Goal: Transaction & Acquisition: Register for event/course

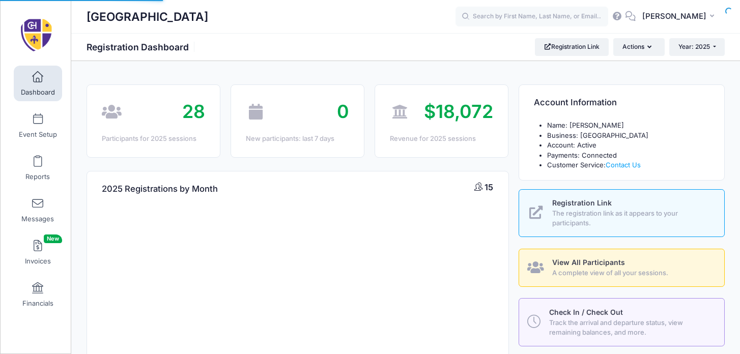
select select
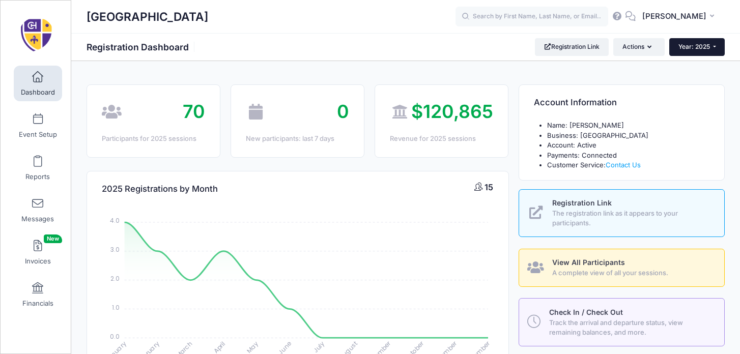
click at [703, 43] on button "Year: 2025" at bounding box center [696, 46] width 55 height 17
click at [697, 62] on link "Year: 2026" at bounding box center [702, 66] width 66 height 13
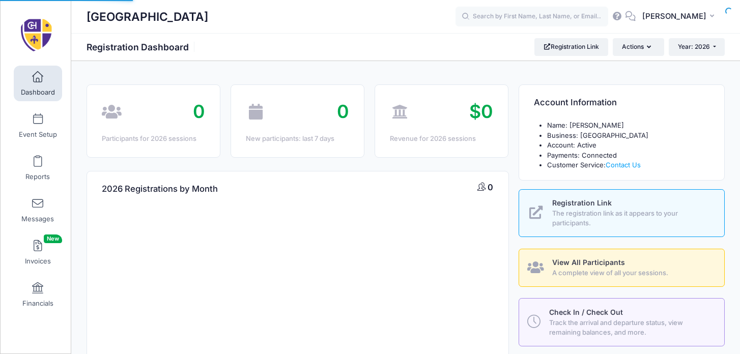
select select
click at [38, 108] on link "Event Setup" at bounding box center [38, 126] width 48 height 36
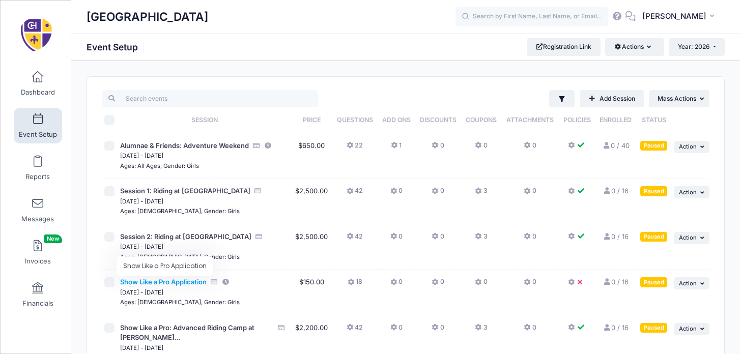
click at [190, 286] on span "Show Like a Pro Application" at bounding box center [163, 282] width 87 height 8
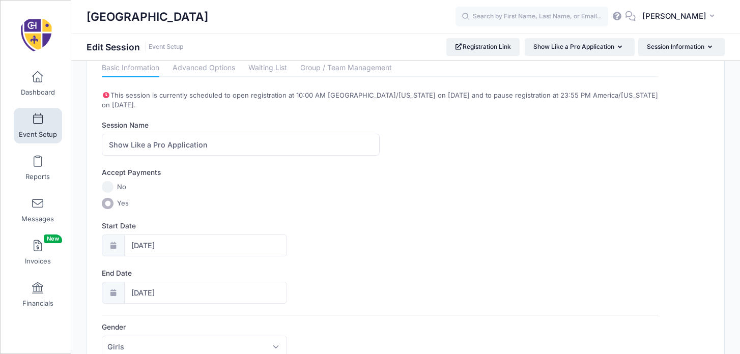
scroll to position [1, 0]
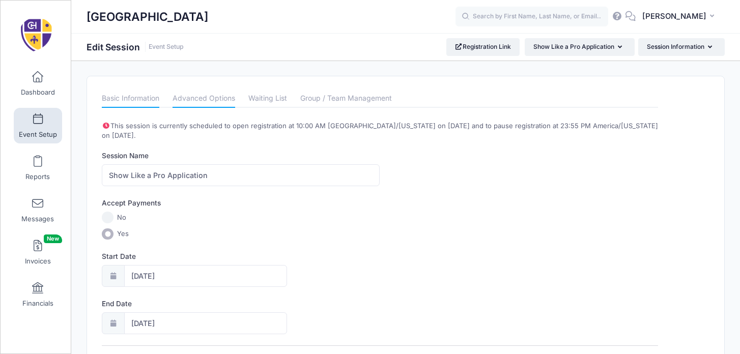
click at [222, 98] on link "Advanced Options" at bounding box center [204, 99] width 63 height 18
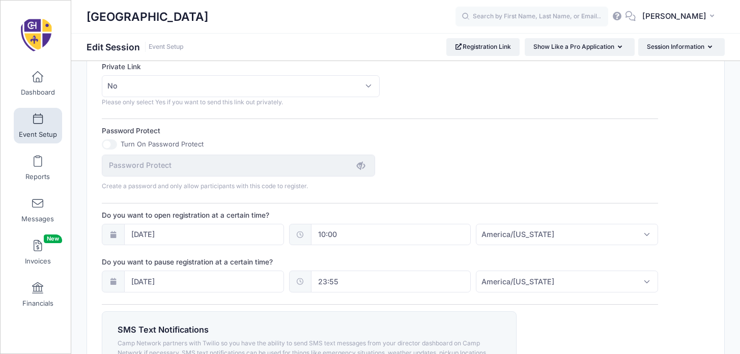
scroll to position [645, 0]
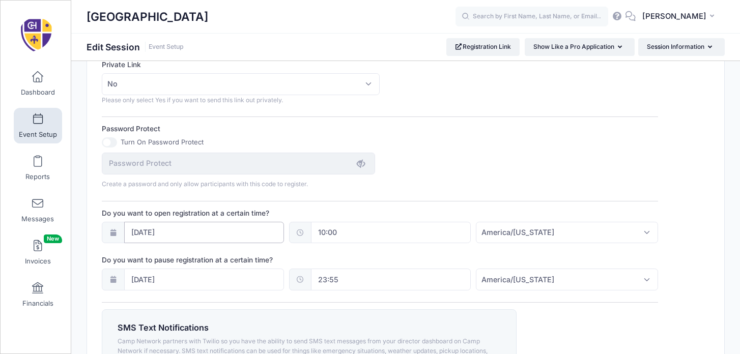
click at [273, 231] on input "10/15/2025" at bounding box center [204, 233] width 160 height 22
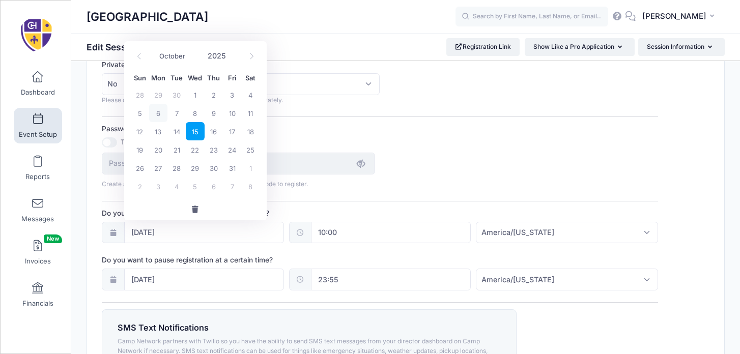
click at [158, 111] on span "6" at bounding box center [158, 113] width 18 height 18
type input "[DATE]"
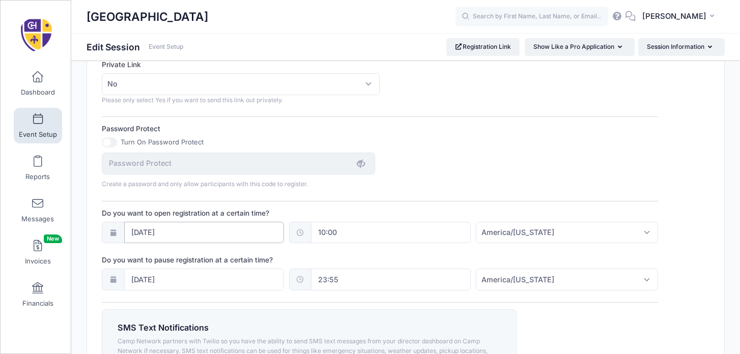
scroll to position [773, 0]
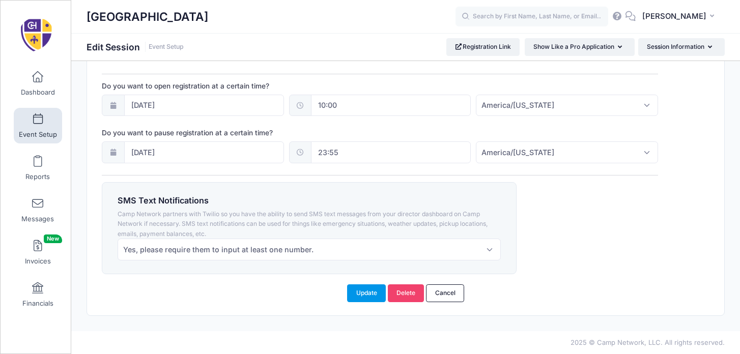
click at [372, 291] on button "Update" at bounding box center [366, 293] width 39 height 17
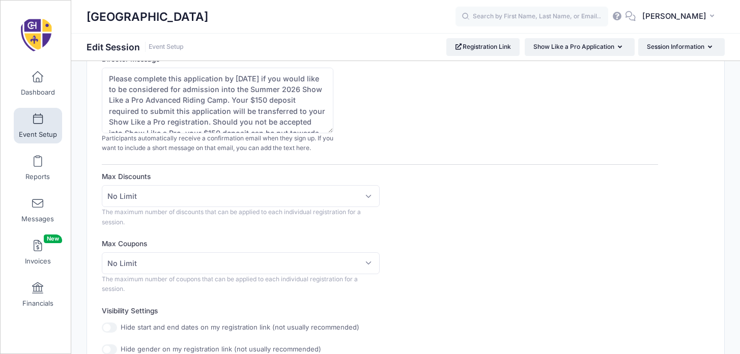
scroll to position [0, 0]
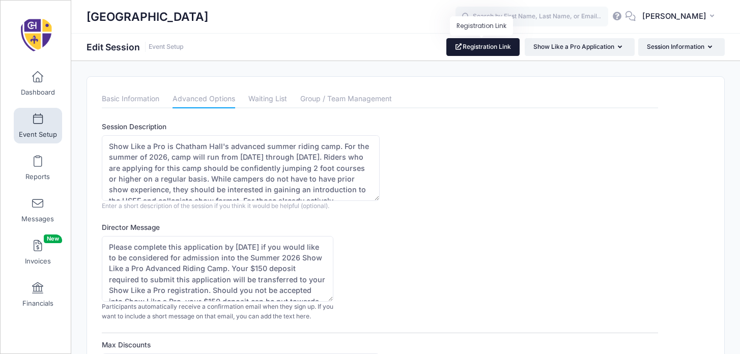
click at [455, 46] on span at bounding box center [459, 47] width 8 height 6
click at [30, 126] on link "Event Setup" at bounding box center [38, 126] width 48 height 36
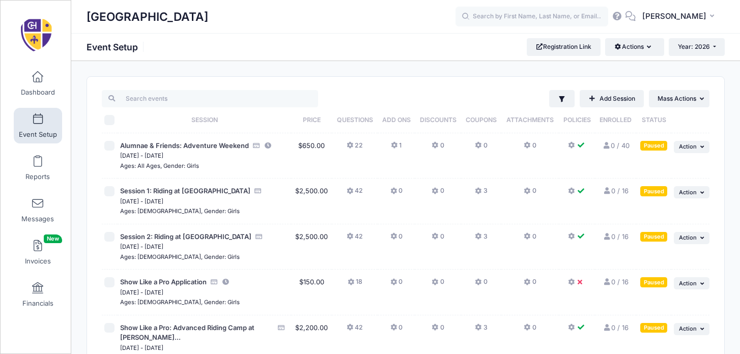
click at [652, 282] on div "Paused" at bounding box center [653, 282] width 27 height 10
click at [695, 283] on span "Action" at bounding box center [688, 283] width 18 height 7
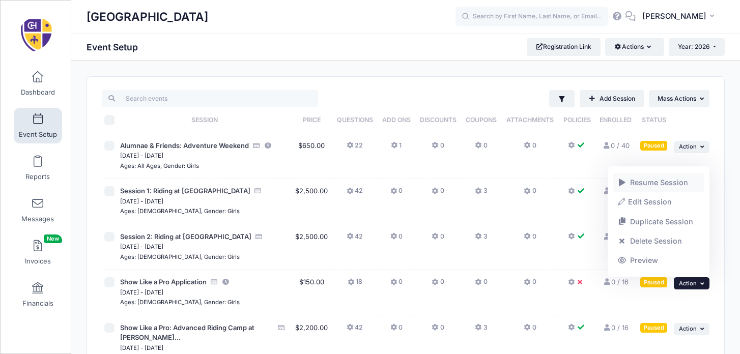
click at [652, 184] on link "Resume Session" at bounding box center [659, 182] width 92 height 19
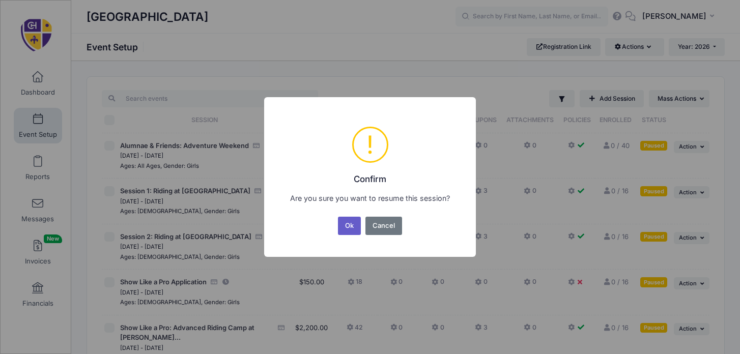
click at [350, 226] on button "Ok" at bounding box center [349, 226] width 23 height 18
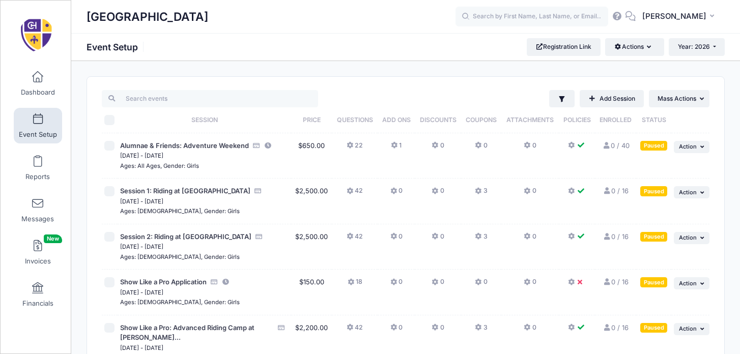
click at [573, 283] on icon at bounding box center [572, 283] width 8 height 0
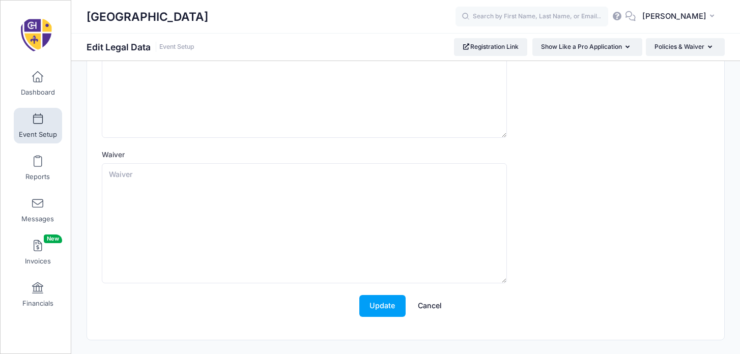
scroll to position [142, 0]
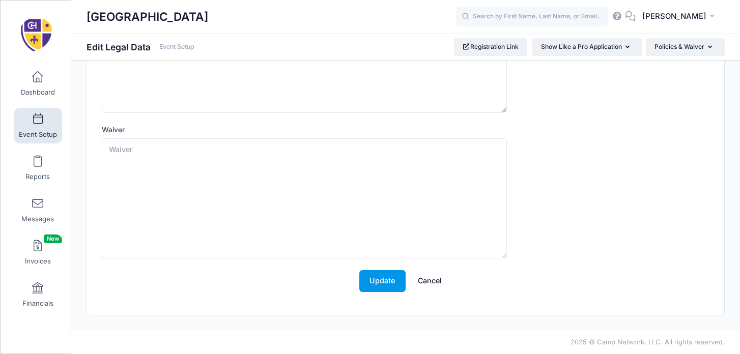
click at [398, 279] on button "Update" at bounding box center [382, 281] width 46 height 22
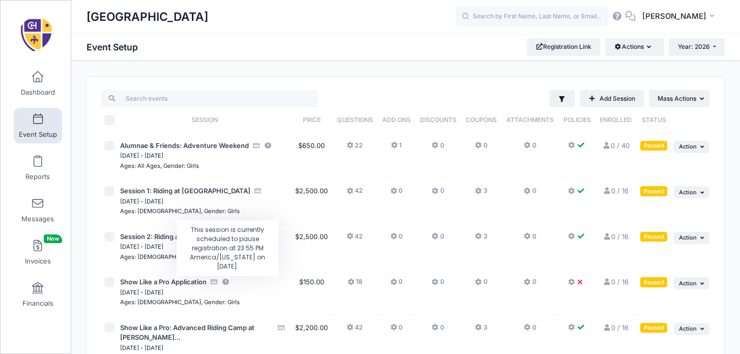
click at [229, 281] on icon "This session is currently scheduled to pause registration at 23:55 PM America/N…" at bounding box center [226, 282] width 8 height 7
click at [251, 283] on div "Show Like a Pro Application" at bounding box center [204, 282] width 168 height 10
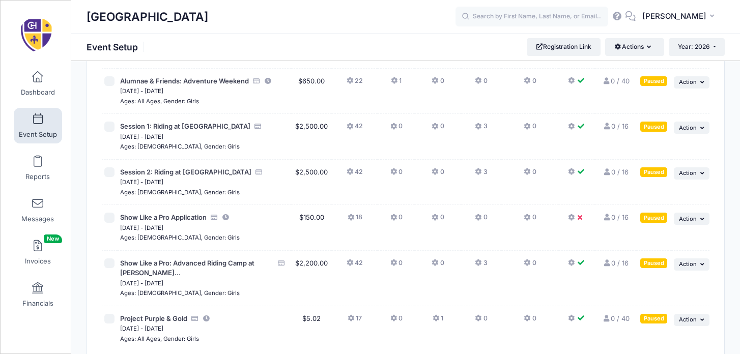
scroll to position [66, 0]
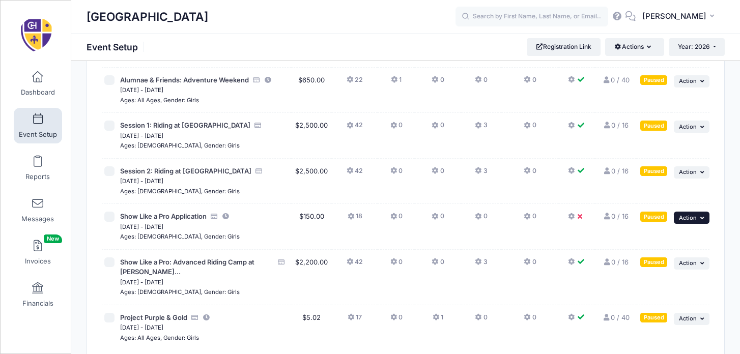
click at [682, 217] on span "Action" at bounding box center [688, 217] width 18 height 7
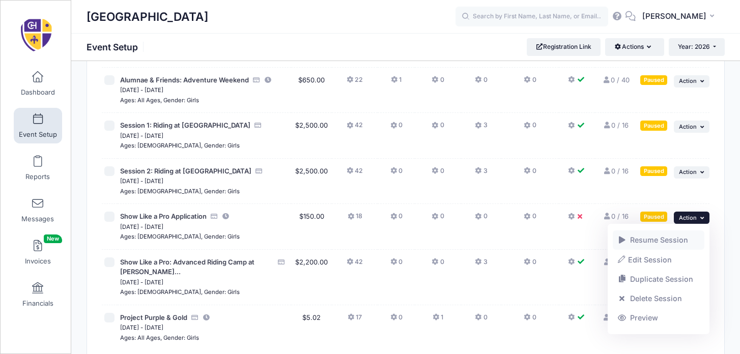
click at [621, 241] on span at bounding box center [622, 240] width 9 height 7
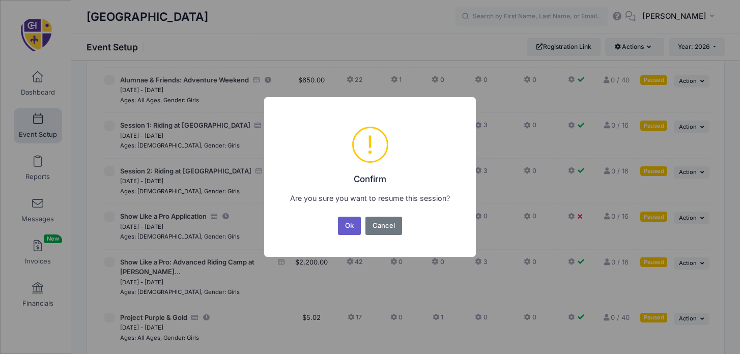
click at [346, 225] on button "Ok" at bounding box center [349, 226] width 23 height 18
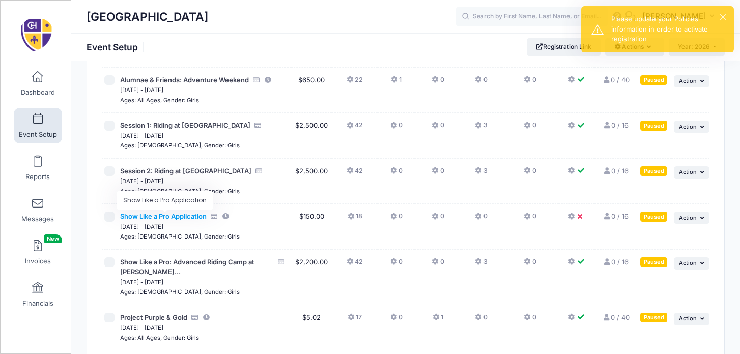
click at [159, 216] on span "Show Like a Pro Application" at bounding box center [163, 216] width 87 height 8
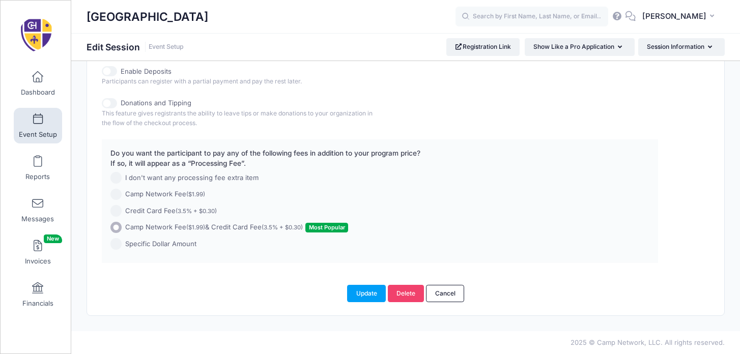
scroll to position [598, 0]
click at [362, 294] on button "Update" at bounding box center [366, 293] width 39 height 17
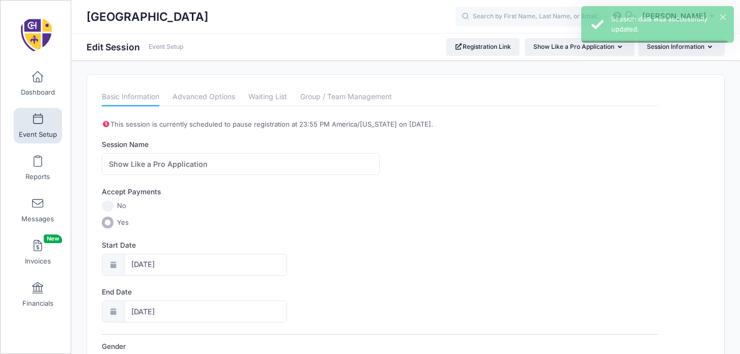
scroll to position [0, 0]
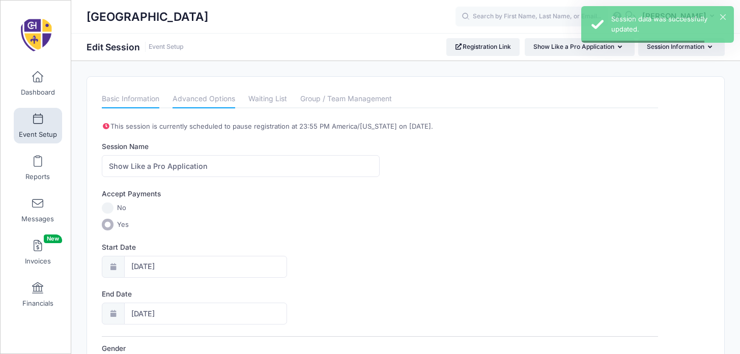
click at [209, 98] on link "Advanced Options" at bounding box center [204, 99] width 63 height 18
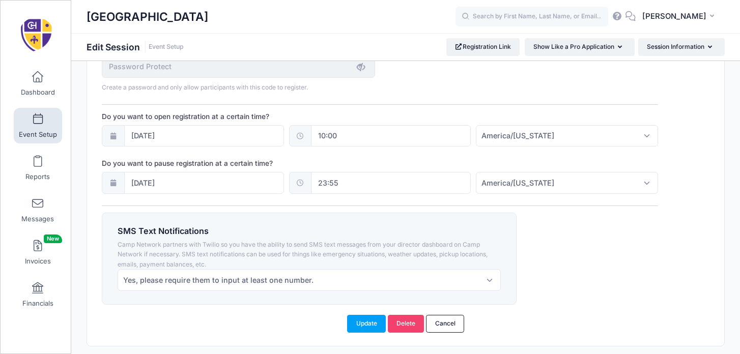
scroll to position [773, 0]
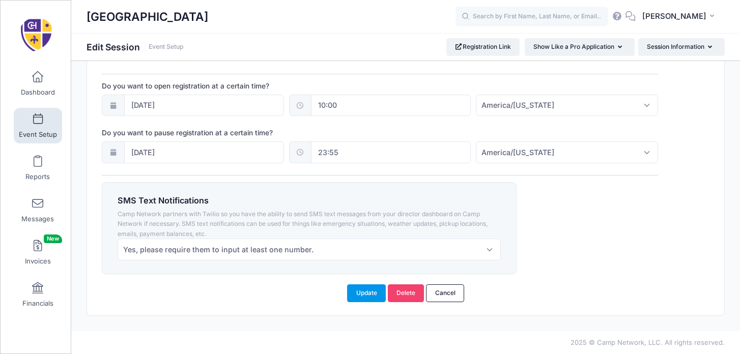
click at [363, 294] on button "Update" at bounding box center [366, 293] width 39 height 17
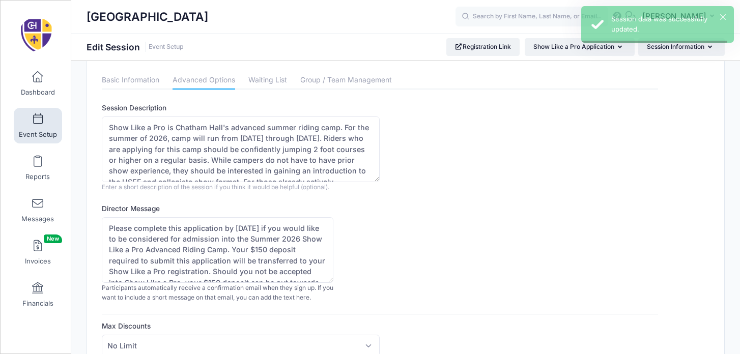
scroll to position [0, 0]
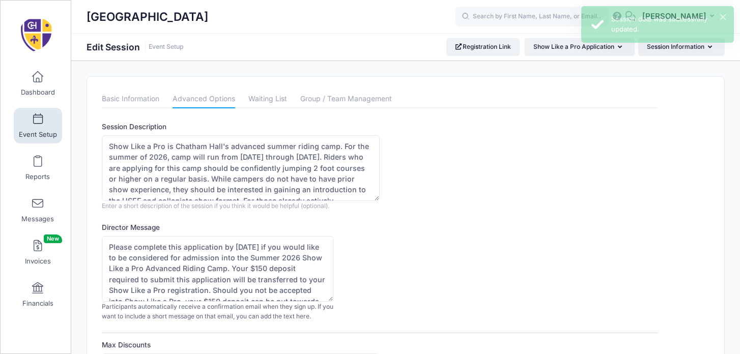
click at [50, 130] on span "Event Setup" at bounding box center [38, 134] width 38 height 9
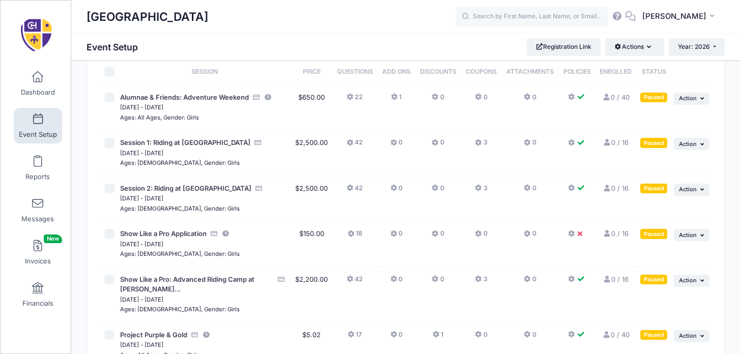
scroll to position [49, 0]
click at [661, 233] on div "Paused" at bounding box center [653, 233] width 27 height 10
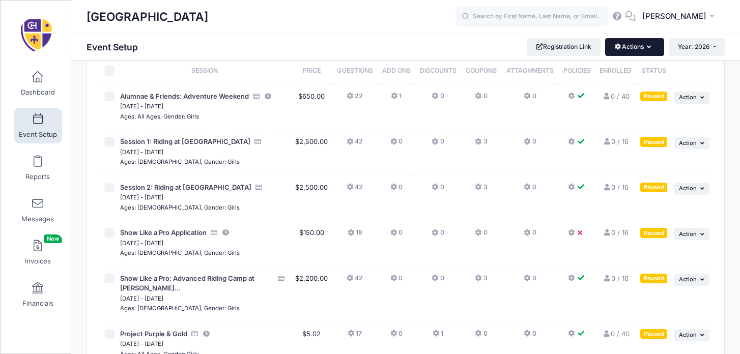
click at [648, 42] on button "Actions" at bounding box center [634, 46] width 59 height 17
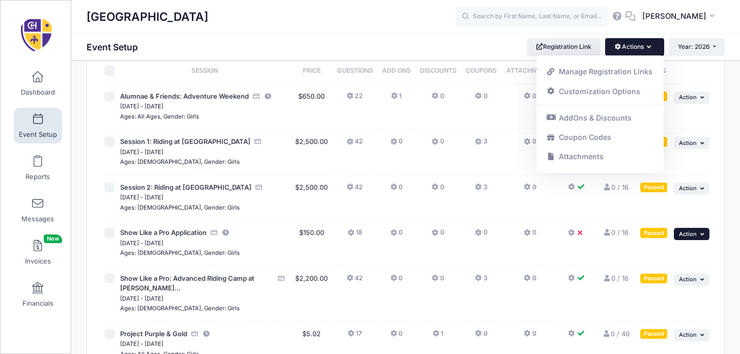
click at [699, 232] on button "... Action" at bounding box center [692, 234] width 36 height 12
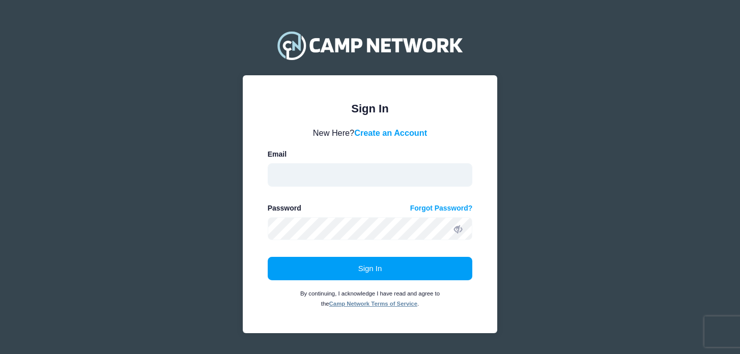
click at [363, 171] on input "email" at bounding box center [370, 174] width 205 height 23
type input "[EMAIL_ADDRESS][DOMAIN_NAME]"
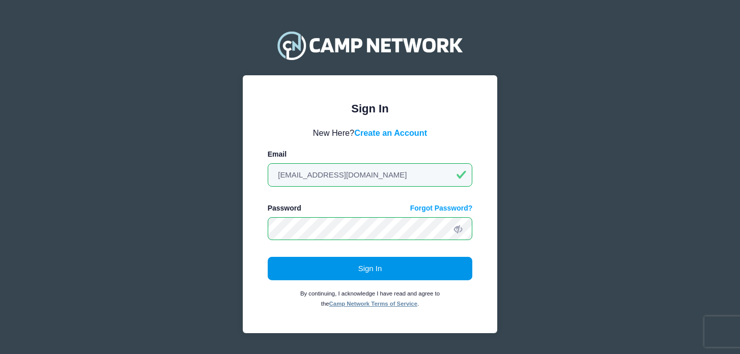
click at [357, 270] on button "Sign In" at bounding box center [370, 268] width 205 height 23
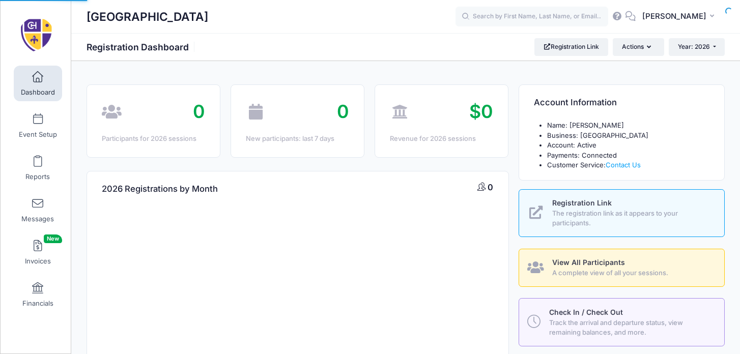
select select
click at [48, 123] on link "Event Setup" at bounding box center [38, 126] width 48 height 36
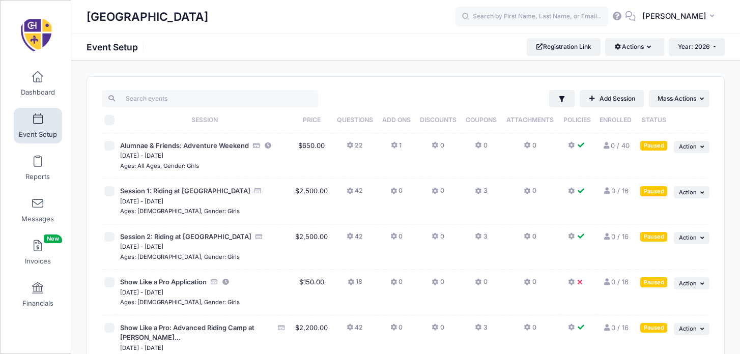
click at [573, 283] on icon at bounding box center [572, 283] width 8 height 0
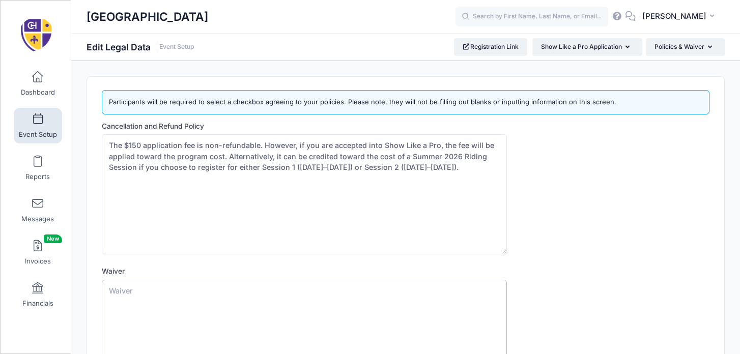
click at [351, 287] on textarea "Waiver" at bounding box center [304, 340] width 405 height 120
click at [38, 118] on span at bounding box center [38, 119] width 0 height 11
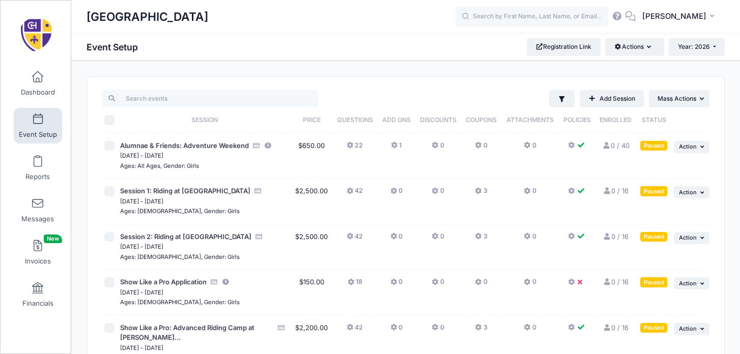
click at [574, 191] on icon at bounding box center [572, 191] width 8 height 0
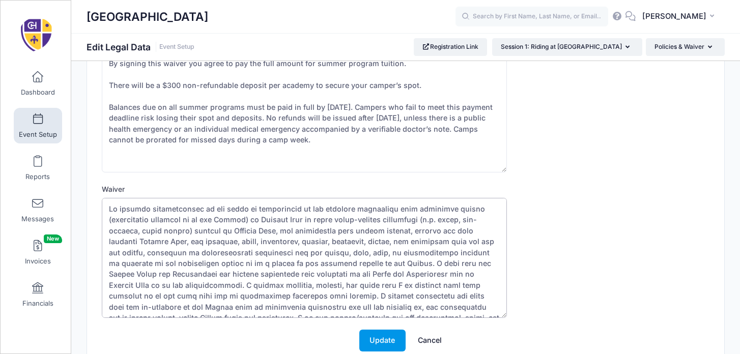
scroll to position [43, 0]
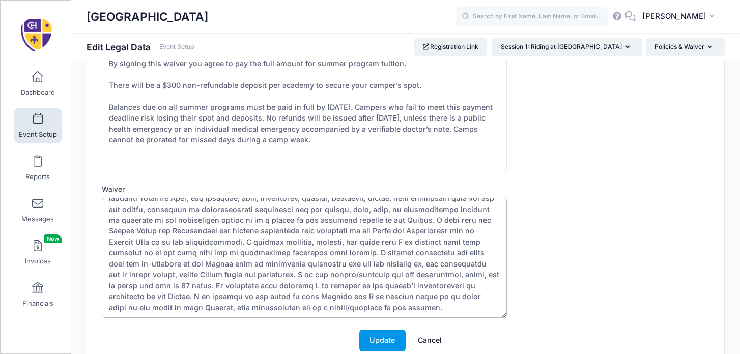
drag, startPoint x: 109, startPoint y: 207, endPoint x: 375, endPoint y: 335, distance: 295.3
click at [375, 335] on form "Cancellation and Refund Policy By signing this waiver you agree to pay the full…" at bounding box center [406, 200] width 608 height 323
click at [35, 133] on span "Event Setup" at bounding box center [38, 134] width 38 height 9
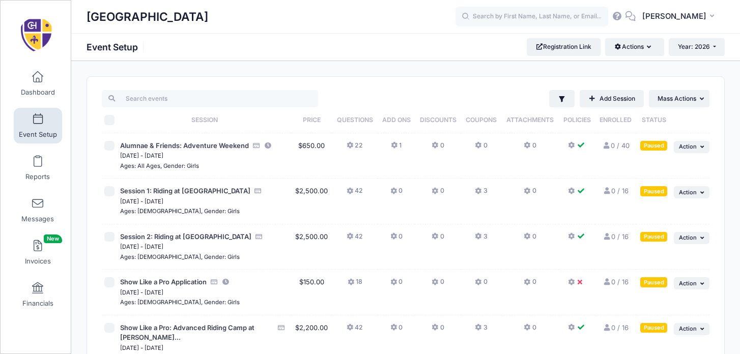
click at [575, 283] on button at bounding box center [577, 284] width 18 height 15
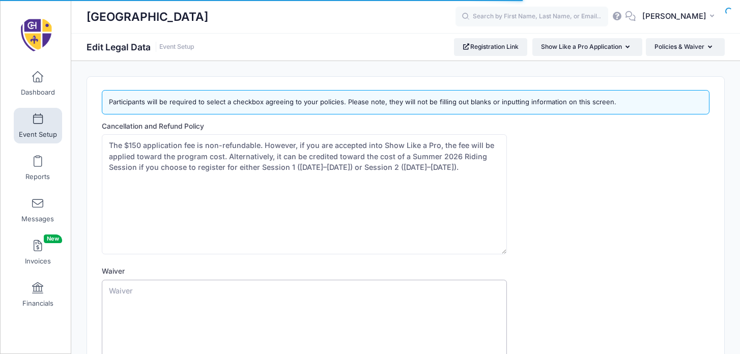
click at [419, 293] on textarea "Waiver" at bounding box center [304, 340] width 405 height 120
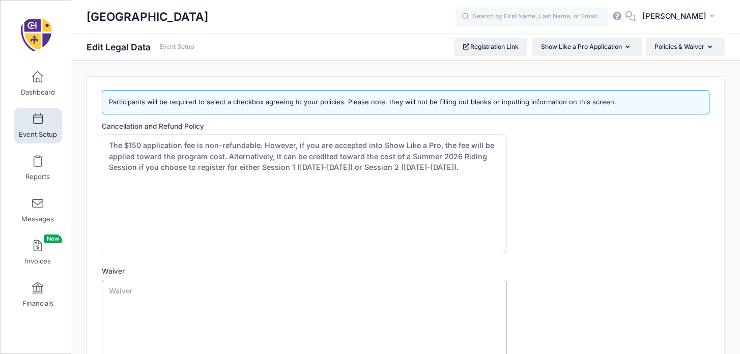
paste textarea "In further consideration of the right to participate in any activity associated…"
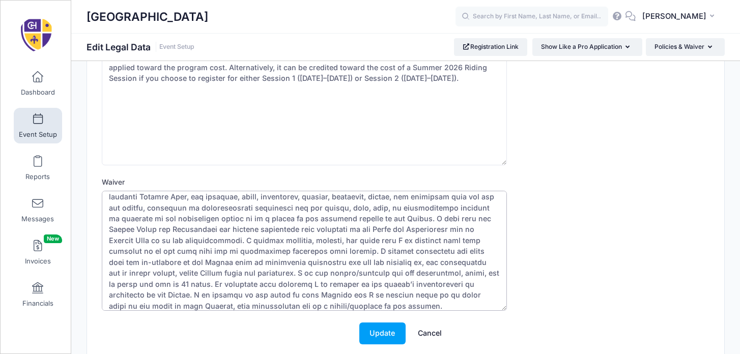
scroll to position [142, 0]
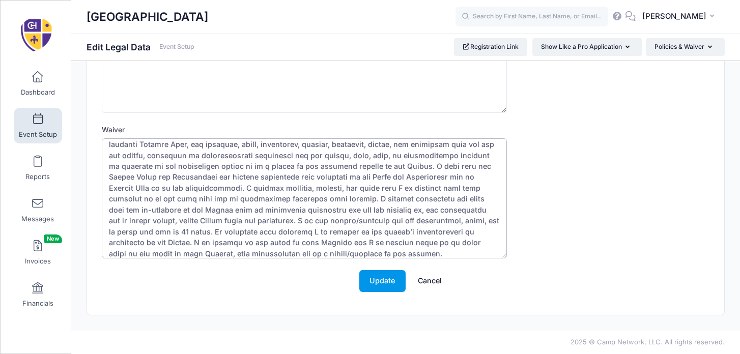
type textarea "In further consideration of the right to participate in any activity associated…"
click at [387, 289] on button "Update" at bounding box center [382, 281] width 46 height 22
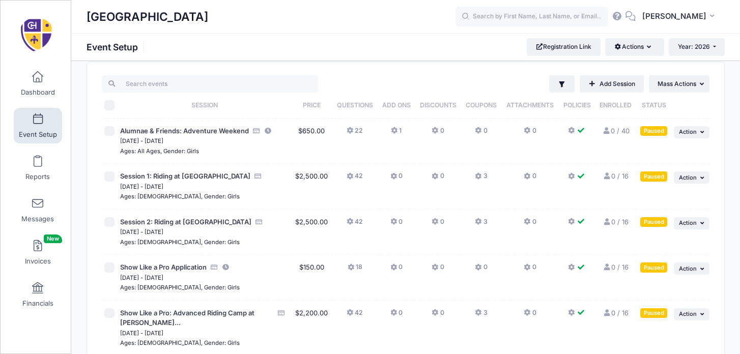
scroll to position [17, 0]
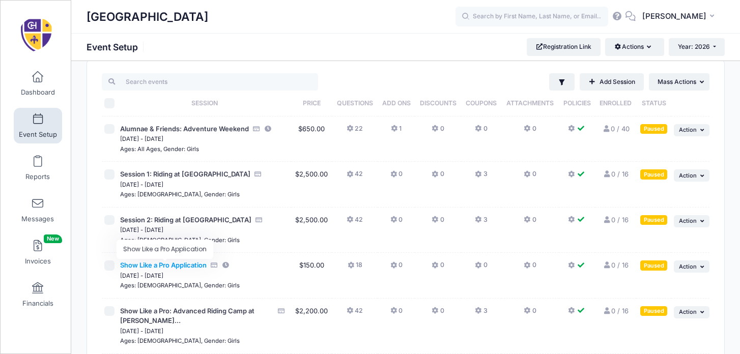
click at [181, 267] on span "Show Like a Pro Application" at bounding box center [163, 265] width 87 height 8
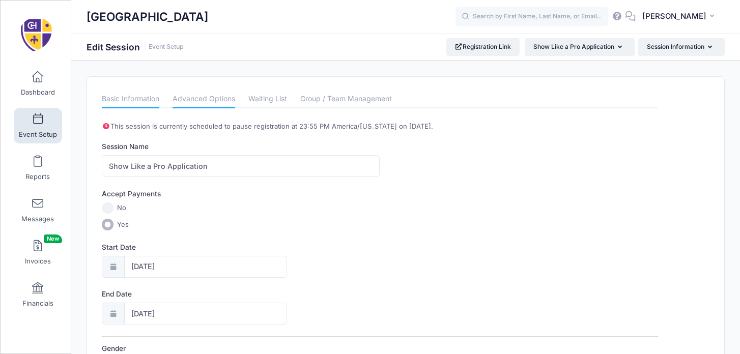
click at [212, 96] on link "Advanced Options" at bounding box center [204, 99] width 63 height 18
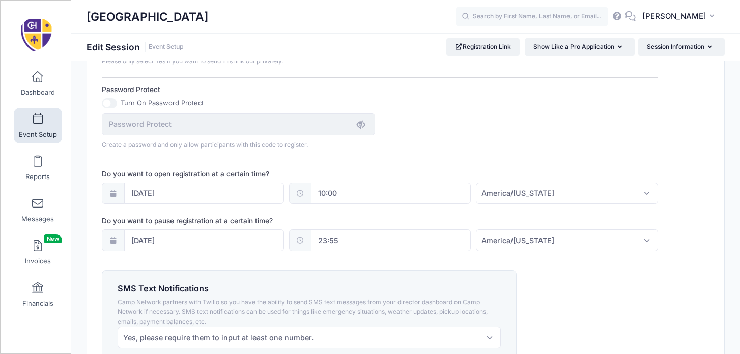
scroll to position [689, 0]
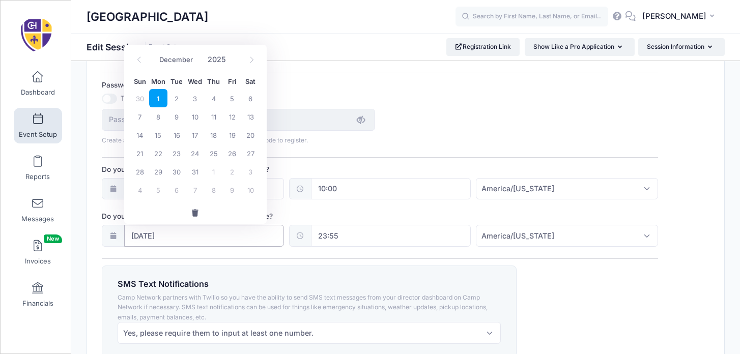
click at [244, 236] on input "12/01/2025" at bounding box center [204, 236] width 160 height 22
click at [232, 244] on input "12/01/2025" at bounding box center [204, 236] width 160 height 22
click at [108, 229] on div at bounding box center [113, 236] width 22 height 22
click at [198, 234] on input "12/01/2025" at bounding box center [204, 236] width 160 height 22
click at [195, 206] on button "button" at bounding box center [195, 213] width 143 height 22
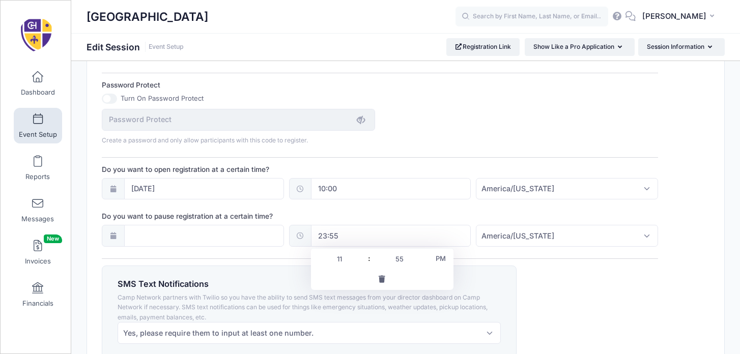
click at [336, 234] on input "23:55" at bounding box center [391, 236] width 160 height 22
click at [387, 278] on button "button" at bounding box center [382, 280] width 143 height 22
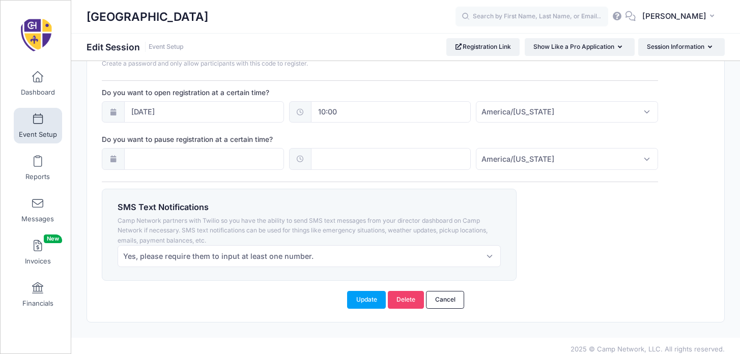
scroll to position [773, 0]
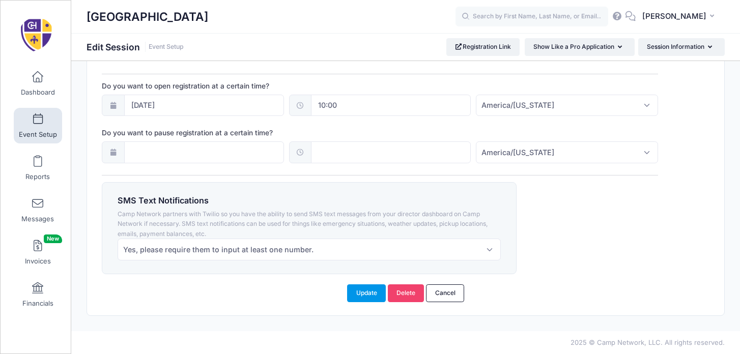
click at [372, 296] on button "Update" at bounding box center [366, 293] width 39 height 17
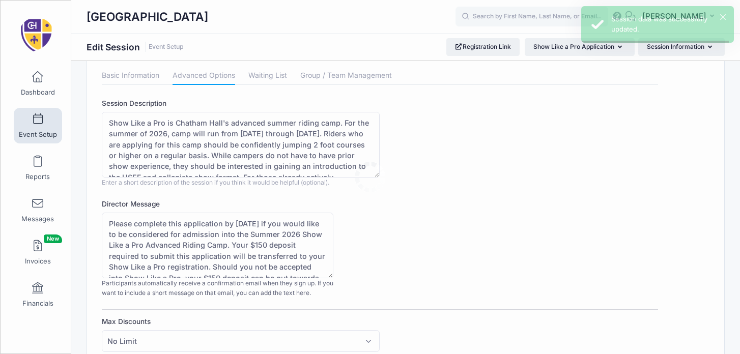
scroll to position [0, 0]
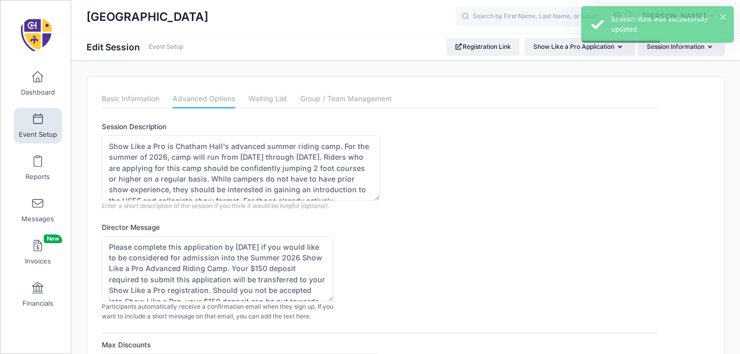
click at [31, 123] on link "Event Setup" at bounding box center [38, 126] width 48 height 36
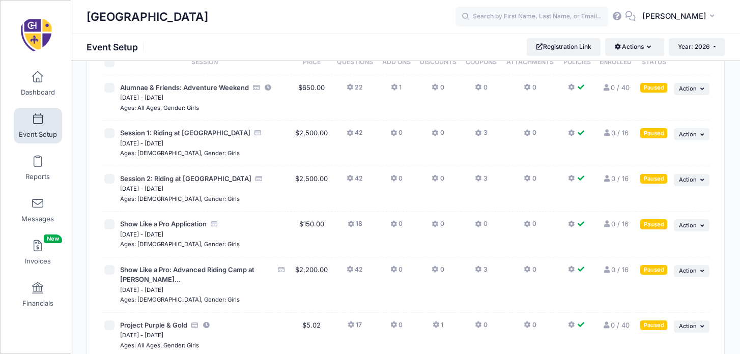
scroll to position [59, 0]
click at [694, 222] on span "Action" at bounding box center [688, 224] width 18 height 7
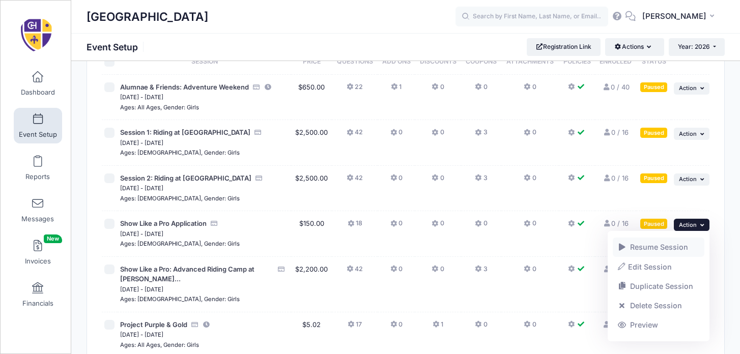
click at [669, 247] on link "Resume Session" at bounding box center [659, 247] width 92 height 19
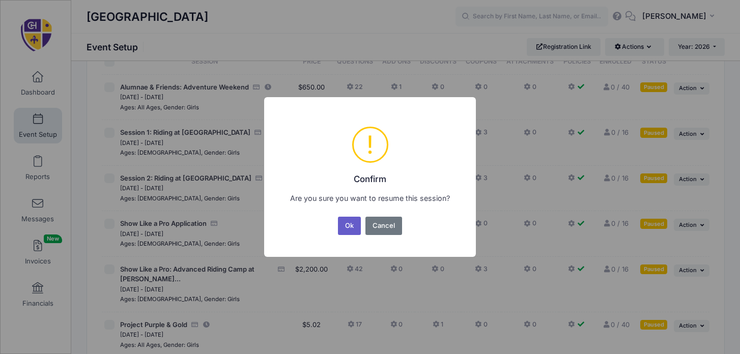
click at [353, 222] on button "Ok" at bounding box center [349, 226] width 23 height 18
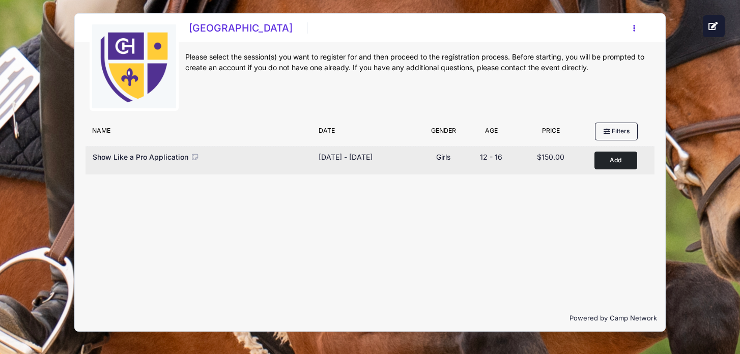
click at [546, 153] on span "$150.00" at bounding box center [550, 157] width 27 height 9
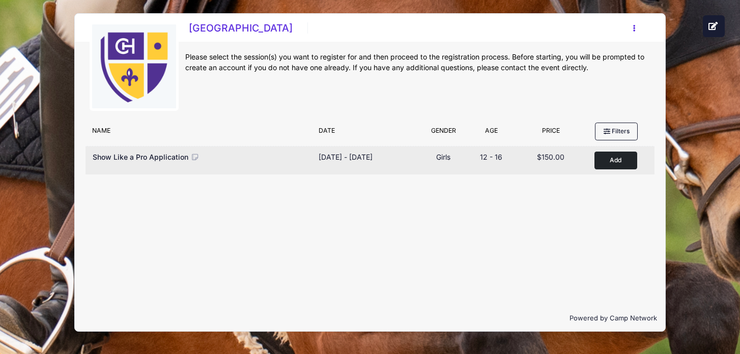
click at [614, 164] on button "Add to Cart" at bounding box center [616, 161] width 43 height 18
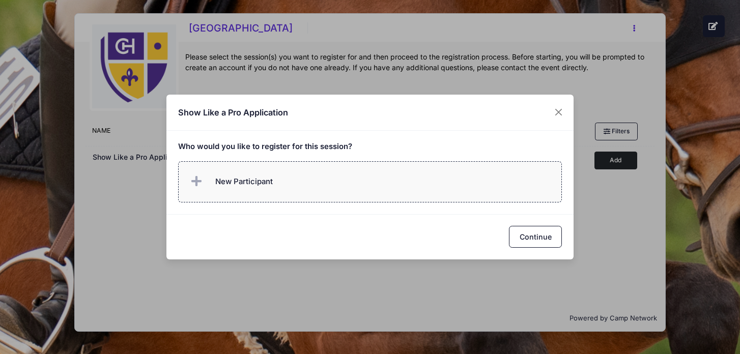
click at [306, 180] on label "New Participant" at bounding box center [370, 181] width 384 height 41
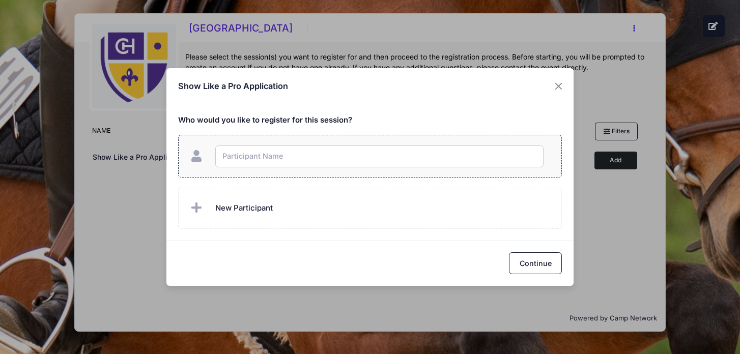
click at [318, 157] on input "text" at bounding box center [379, 157] width 328 height 22
type input "Effie Doyon"
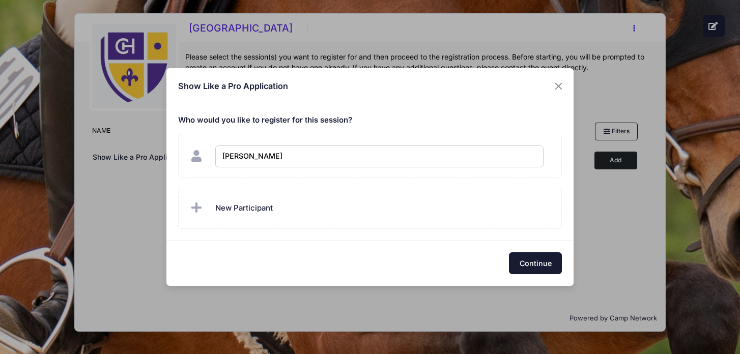
checkbox input "true"
click at [547, 264] on button "Continue" at bounding box center [535, 263] width 53 height 22
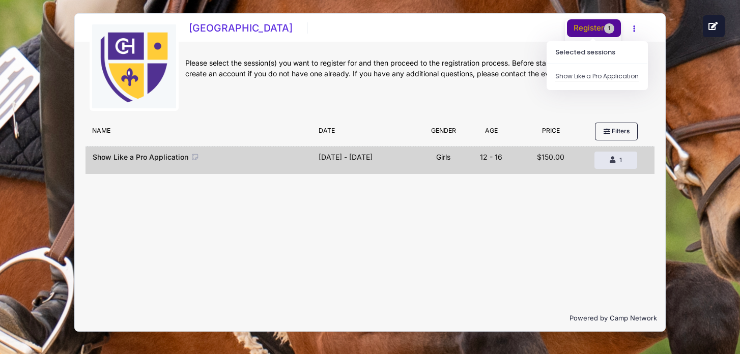
click at [587, 24] on button "Register 1" at bounding box center [594, 28] width 54 height 18
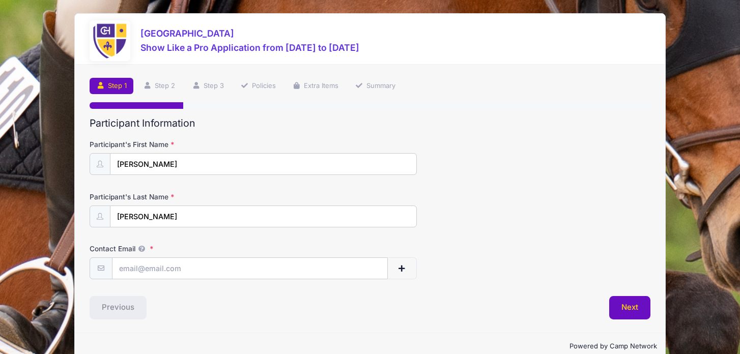
scroll to position [19, 0]
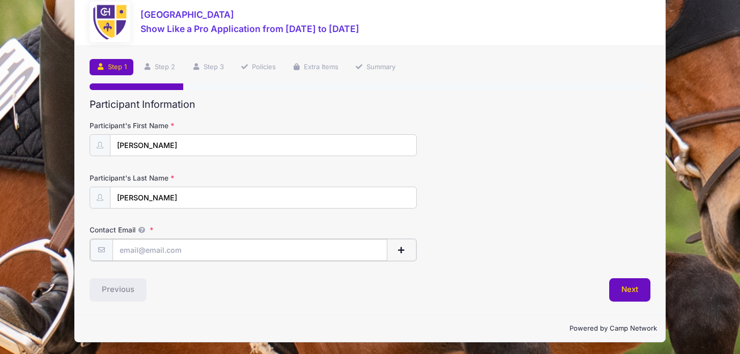
click at [293, 247] on input "Contact Email" at bounding box center [250, 250] width 275 height 22
type input "[EMAIL_ADDRESS][DOMAIN_NAME]"
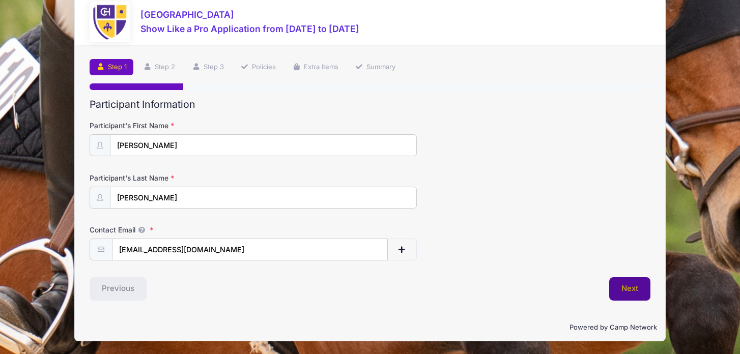
click at [648, 297] on button "Next" at bounding box center [629, 288] width 41 height 23
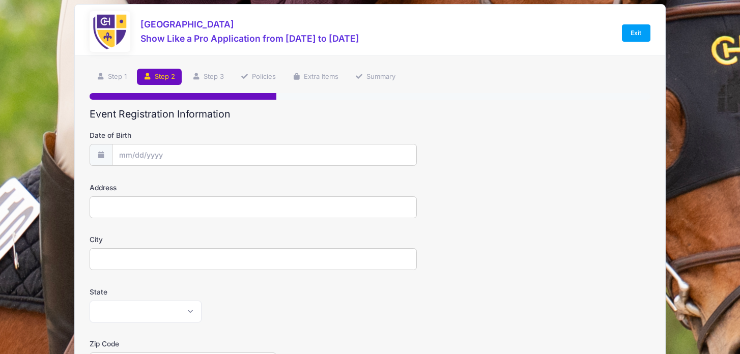
scroll to position [0, 0]
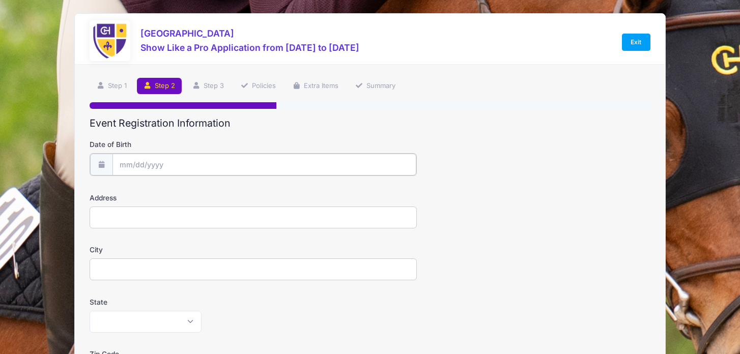
click at [360, 165] on input "Date of Birth" at bounding box center [265, 165] width 304 height 22
click at [217, 158] on input "Date of Birth" at bounding box center [265, 165] width 304 height 22
click at [199, 187] on input "2025" at bounding box center [207, 191] width 33 height 15
click at [218, 191] on span at bounding box center [220, 188] width 7 height 8
click at [218, 195] on span at bounding box center [220, 195] width 7 height 8
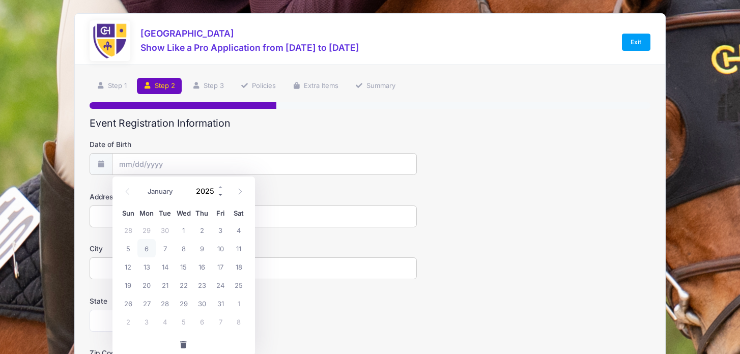
click at [218, 195] on span at bounding box center [220, 195] width 7 height 8
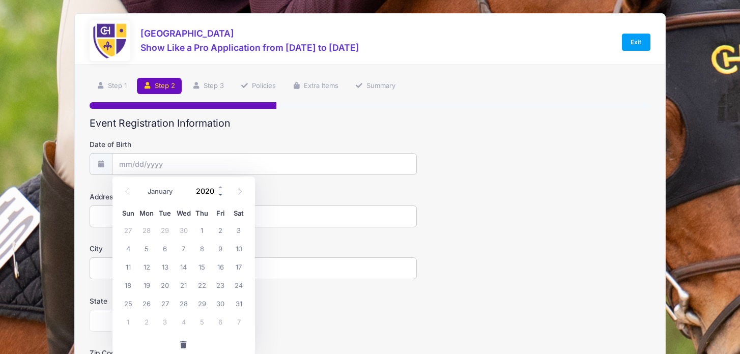
click at [218, 195] on span at bounding box center [220, 195] width 7 height 8
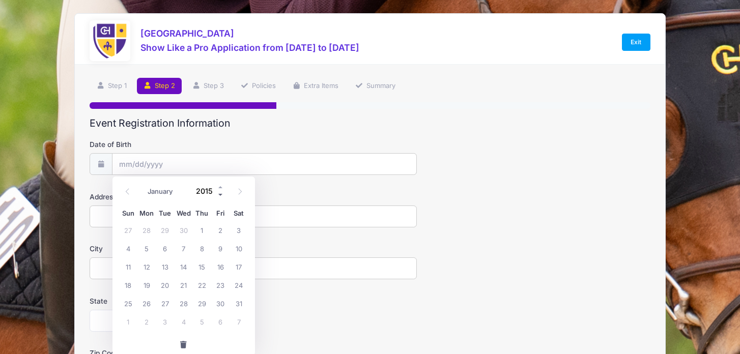
click at [218, 195] on span at bounding box center [220, 195] width 7 height 8
type input "2014"
click at [126, 192] on icon at bounding box center [128, 192] width 4 height 6
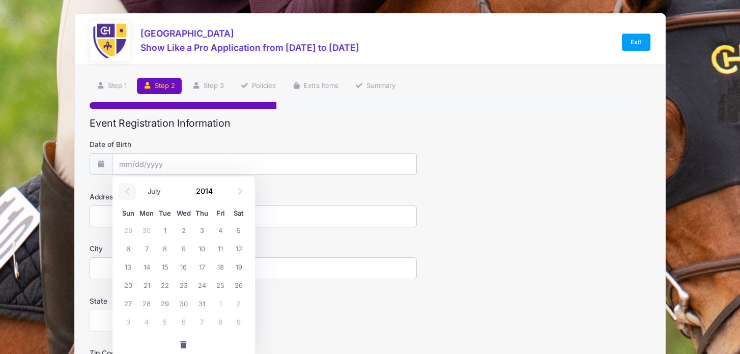
click at [126, 192] on icon at bounding box center [128, 192] width 4 height 6
select select "3"
click at [158, 249] on span "8" at bounding box center [165, 248] width 18 height 18
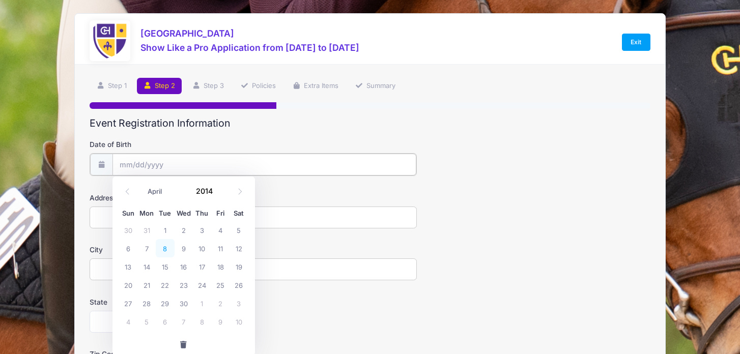
type input "04/08/2014"
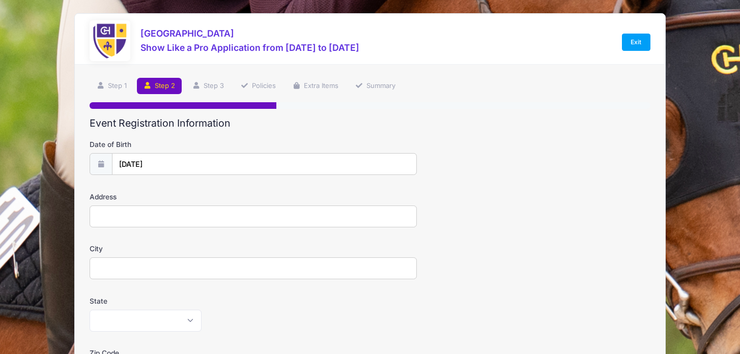
click at [166, 215] on input "Address" at bounding box center [253, 217] width 327 height 22
type input "800 Chatham Hall Circle"
type input "Chatham"
select select "VA"
type input "24531"
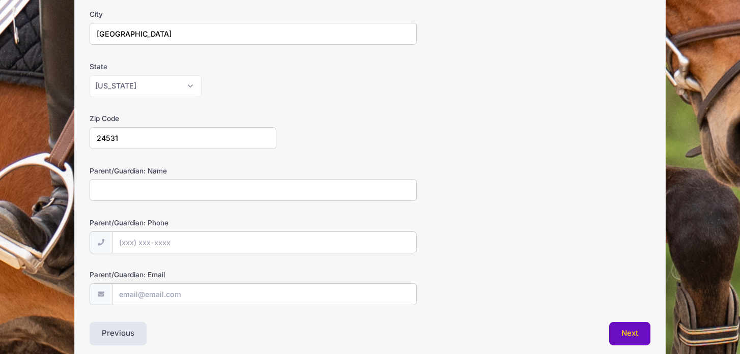
scroll to position [279, 0]
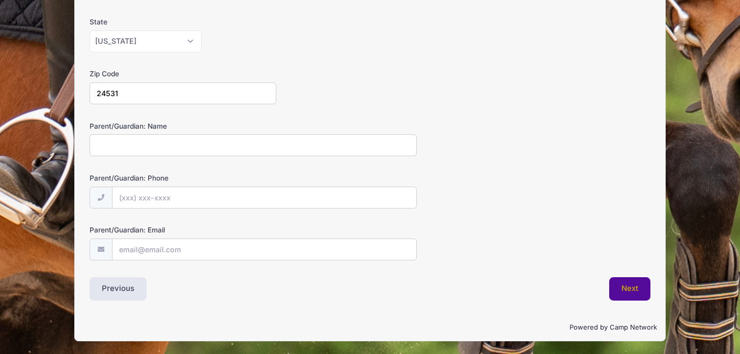
click at [612, 283] on button "Next" at bounding box center [629, 288] width 41 height 23
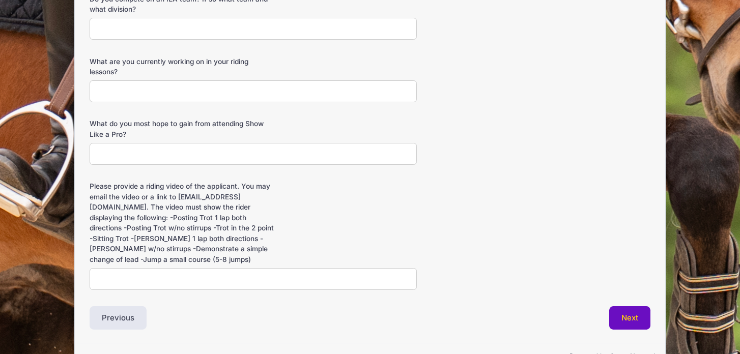
scroll to position [352, 0]
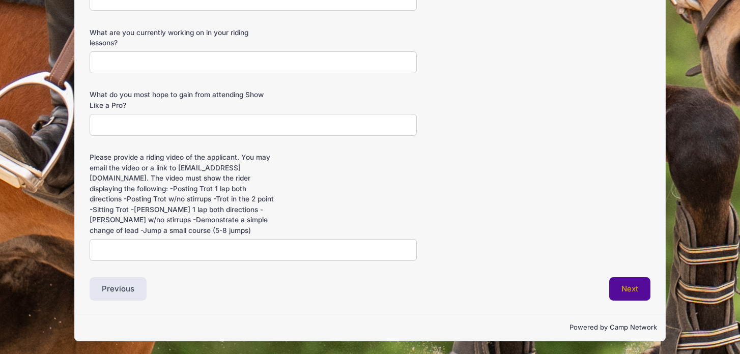
click at [611, 277] on button "Next" at bounding box center [629, 288] width 41 height 23
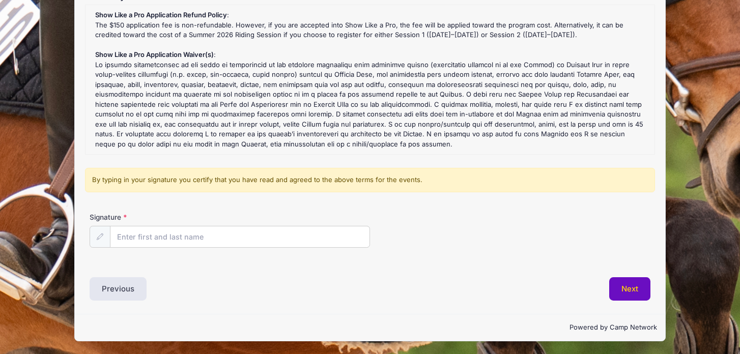
scroll to position [0, 0]
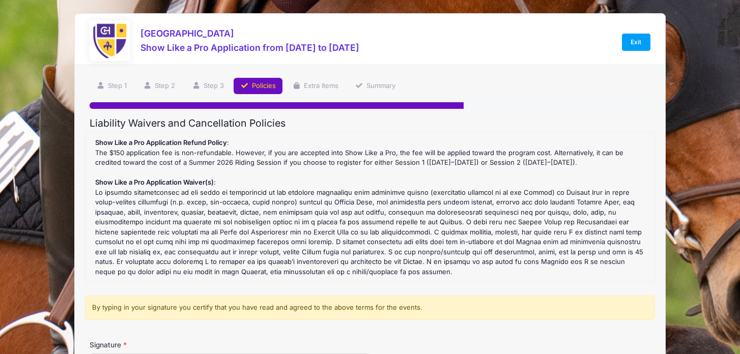
click at [642, 31] on div "Chatham Hall Show Like a Pro Application from 06/28 to 07/01/2026 Exit" at bounding box center [370, 42] width 560 height 44
click at [638, 38] on link "Exit" at bounding box center [636, 42] width 29 height 17
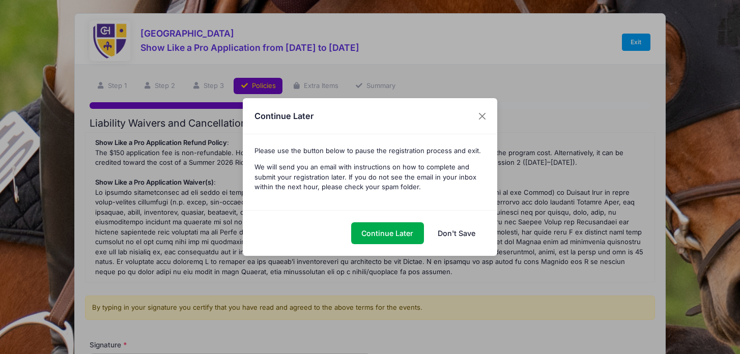
click at [454, 230] on link "Don't Save" at bounding box center [456, 233] width 59 height 22
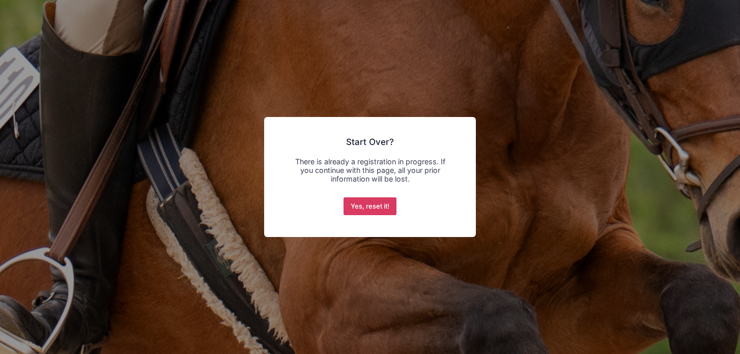
click at [388, 205] on button "Yes, reset it!" at bounding box center [370, 207] width 53 height 18
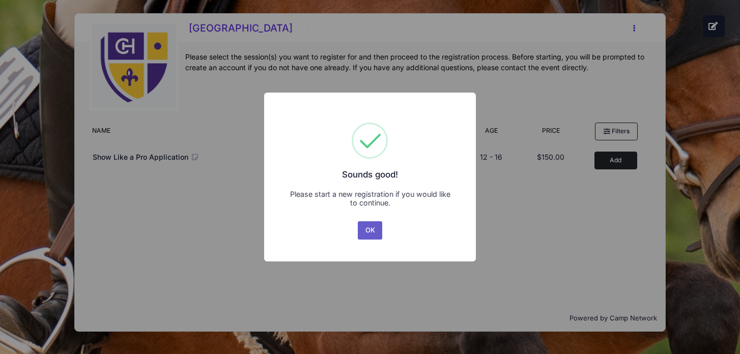
click at [371, 232] on button "OK" at bounding box center [370, 230] width 24 height 18
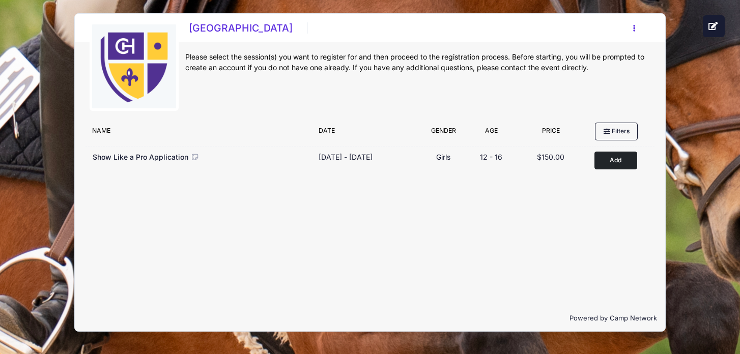
click at [631, 30] on button "button" at bounding box center [636, 28] width 27 height 18
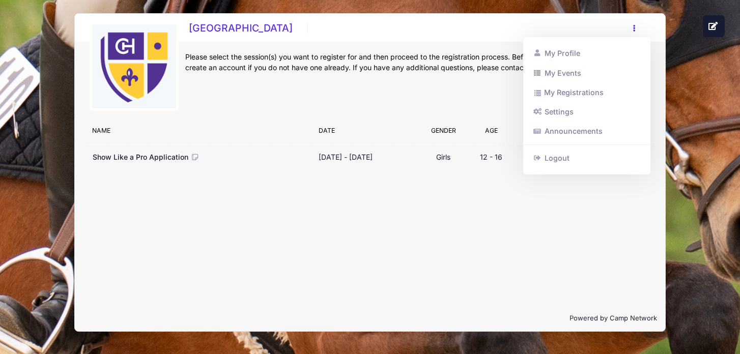
click at [614, 21] on div "[GEOGRAPHIC_DATA] Register My Profile My Events My Registrations Settings Annou…" at bounding box center [417, 29] width 465 height 21
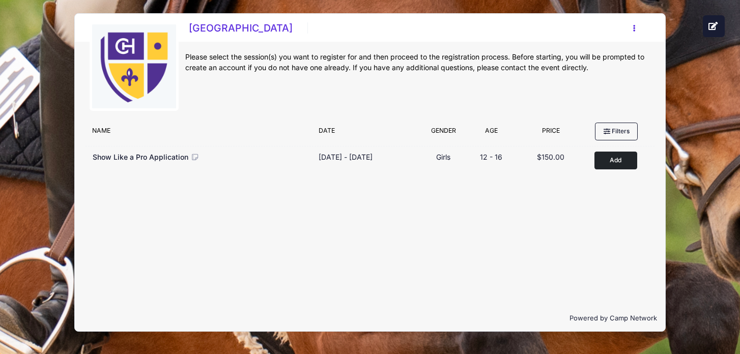
click at [632, 23] on button "button" at bounding box center [636, 28] width 27 height 18
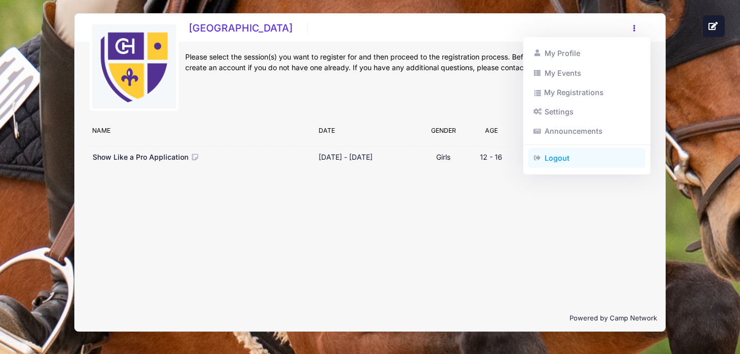
click at [567, 158] on link "Logout" at bounding box center [587, 158] width 118 height 19
